Goal: Transaction & Acquisition: Purchase product/service

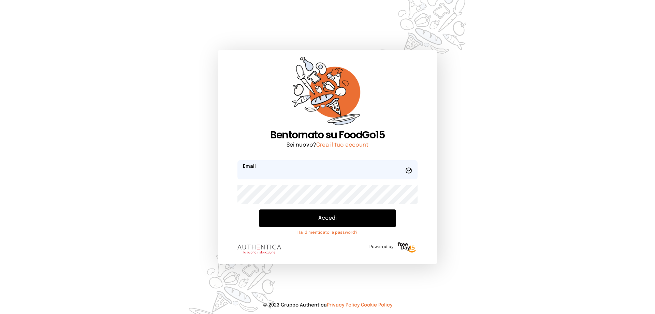
type input "**********"
click at [335, 220] on button "Accedi" at bounding box center [327, 218] width 137 height 18
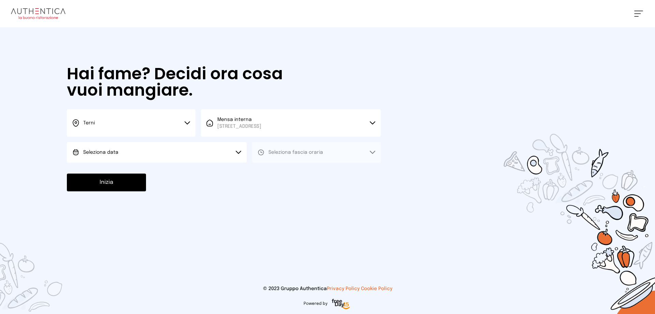
click at [130, 154] on button "Seleziona data" at bounding box center [157, 152] width 180 height 20
click at [131, 173] on li "[DATE], [DATE]" at bounding box center [157, 171] width 180 height 18
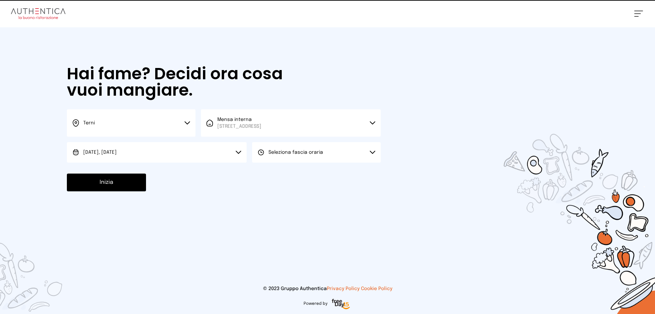
click at [294, 152] on span "Seleziona fascia oraria" at bounding box center [296, 152] width 55 height 5
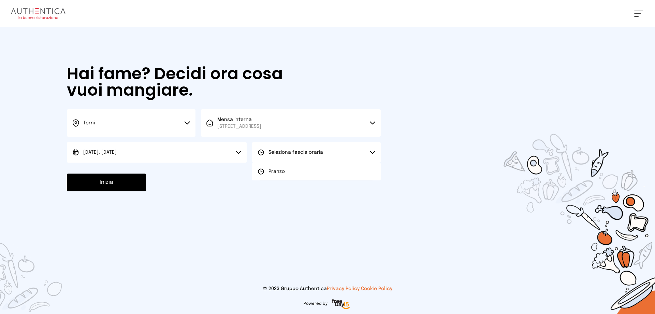
click at [299, 170] on li "Pranzo" at bounding box center [316, 171] width 129 height 18
click at [135, 181] on button "Inizia" at bounding box center [106, 182] width 79 height 18
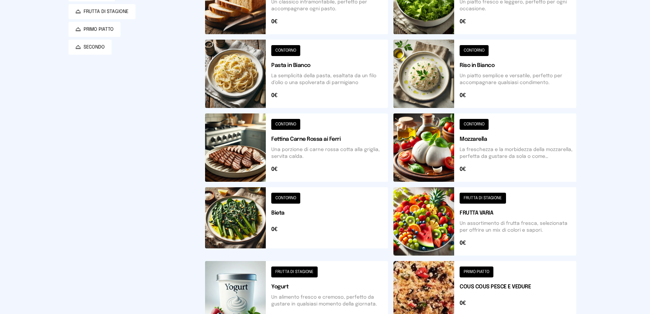
scroll to position [205, 0]
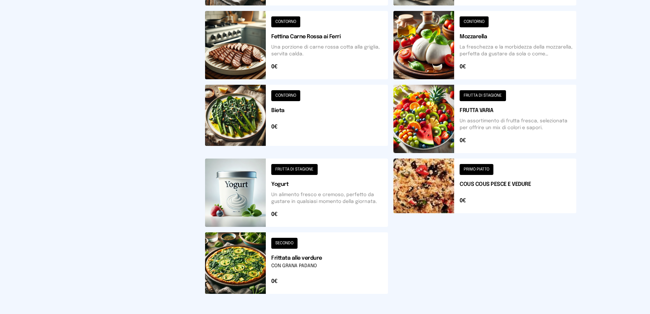
click at [430, 124] on button at bounding box center [484, 119] width 183 height 68
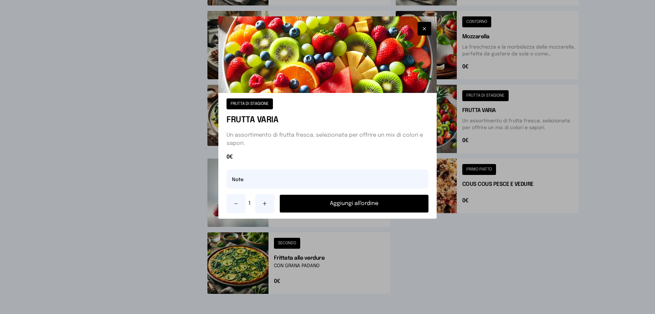
click at [264, 205] on icon at bounding box center [264, 203] width 5 height 5
click at [242, 177] on input "text" at bounding box center [328, 178] width 202 height 19
type input "**********"
click at [376, 204] on button "Aggiungi all'ordine" at bounding box center [354, 204] width 149 height 18
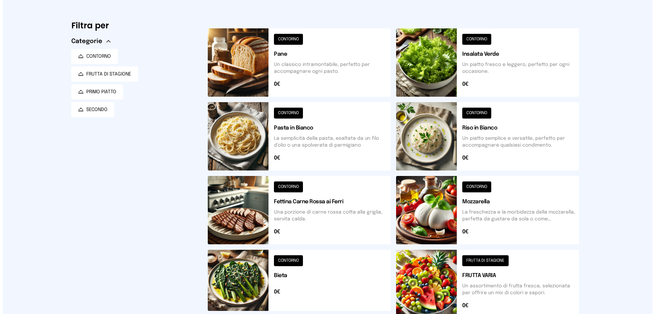
scroll to position [0, 0]
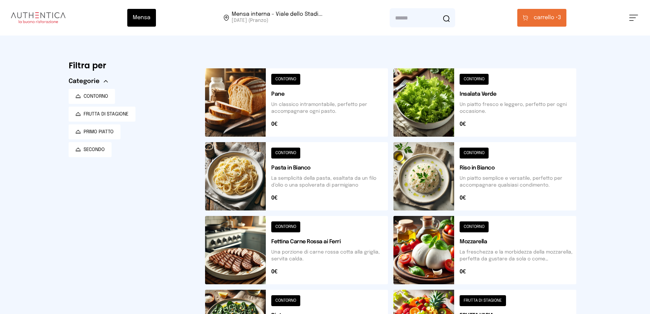
click at [537, 17] on span "carrello •" at bounding box center [546, 18] width 24 height 8
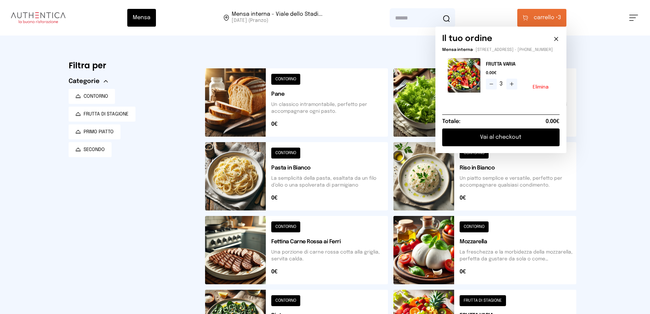
click at [525, 142] on button "Vai al checkout" at bounding box center [500, 137] width 117 height 18
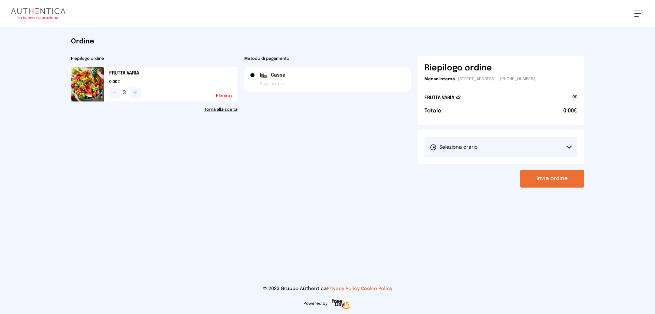
click at [506, 143] on button "Seleziona orario" at bounding box center [501, 147] width 153 height 20
click at [505, 165] on li "1° Turno (13:00 - 15:00)" at bounding box center [501, 166] width 153 height 18
click at [564, 177] on button "Invia ordine" at bounding box center [552, 179] width 64 height 18
